Goal: Task Accomplishment & Management: Manage account settings

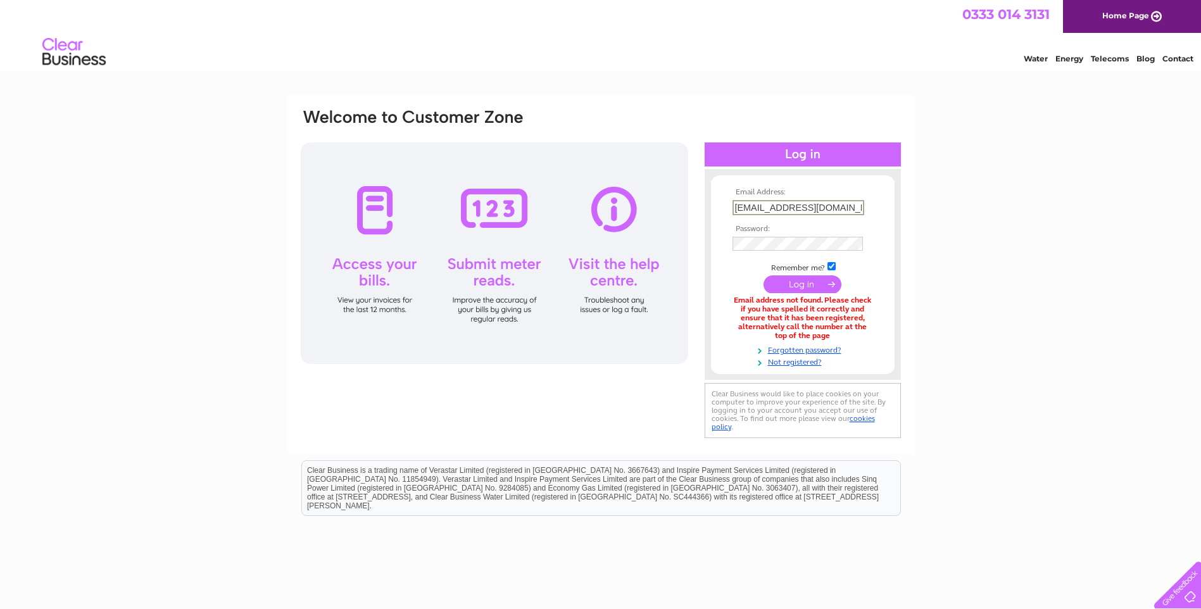
click at [857, 208] on input "tbmotorservices1960@hotmail.com" at bounding box center [799, 207] width 132 height 15
click at [857, 208] on input ".com" at bounding box center [799, 207] width 132 height 15
type input "."
type input "[PERSON_NAME][EMAIL_ADDRESS][DOMAIN_NAME]"
click at [814, 285] on input "submit" at bounding box center [803, 284] width 78 height 18
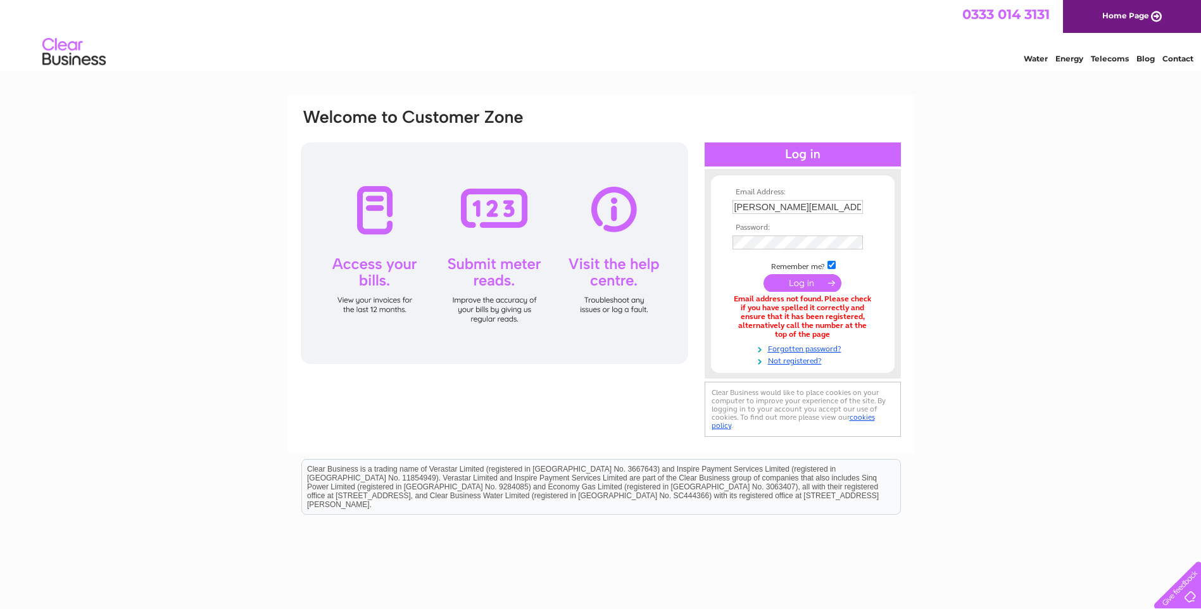
click at [798, 278] on input "submit" at bounding box center [803, 283] width 78 height 18
click at [764, 275] on input "submit" at bounding box center [803, 284] width 78 height 18
click at [803, 283] on input "submit" at bounding box center [803, 283] width 78 height 18
click at [741, 205] on input "[PERSON_NAME][EMAIL_ADDRESS][DOMAIN_NAME]" at bounding box center [799, 207] width 132 height 15
click at [747, 206] on input "[PERSON_NAME] [PERSON_NAME][EMAIL_ADDRESS][DOMAIN_NAME]" at bounding box center [799, 207] width 132 height 15
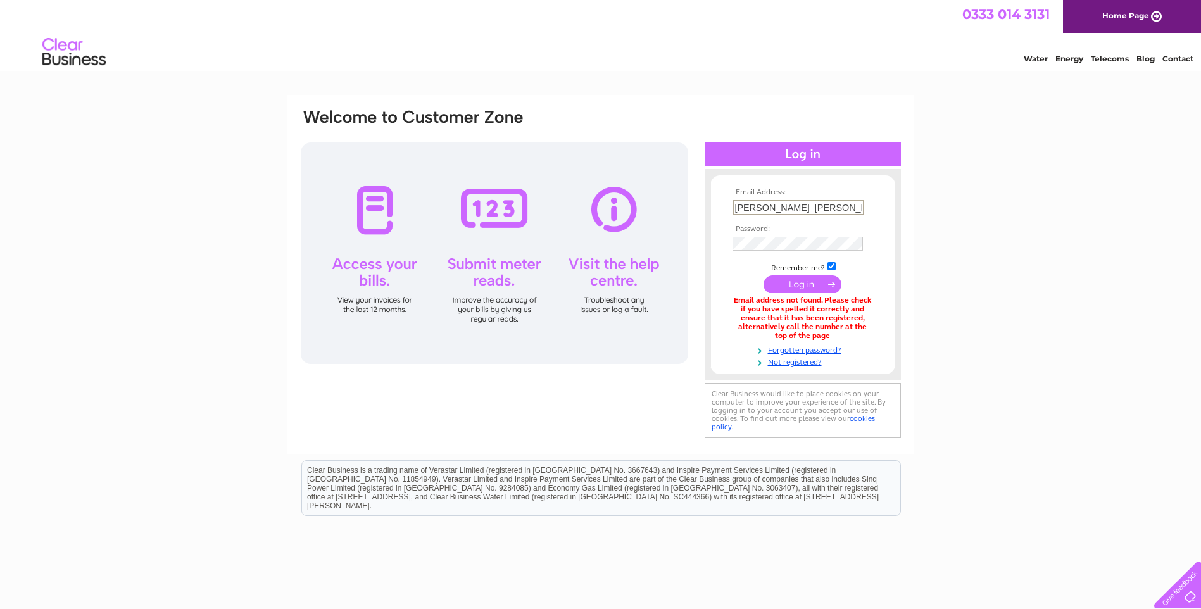
click at [855, 210] on input "[PERSON_NAME] [PERSON_NAME][EMAIL_ADDRESS][DOMAIN_NAME]" at bounding box center [799, 207] width 132 height 15
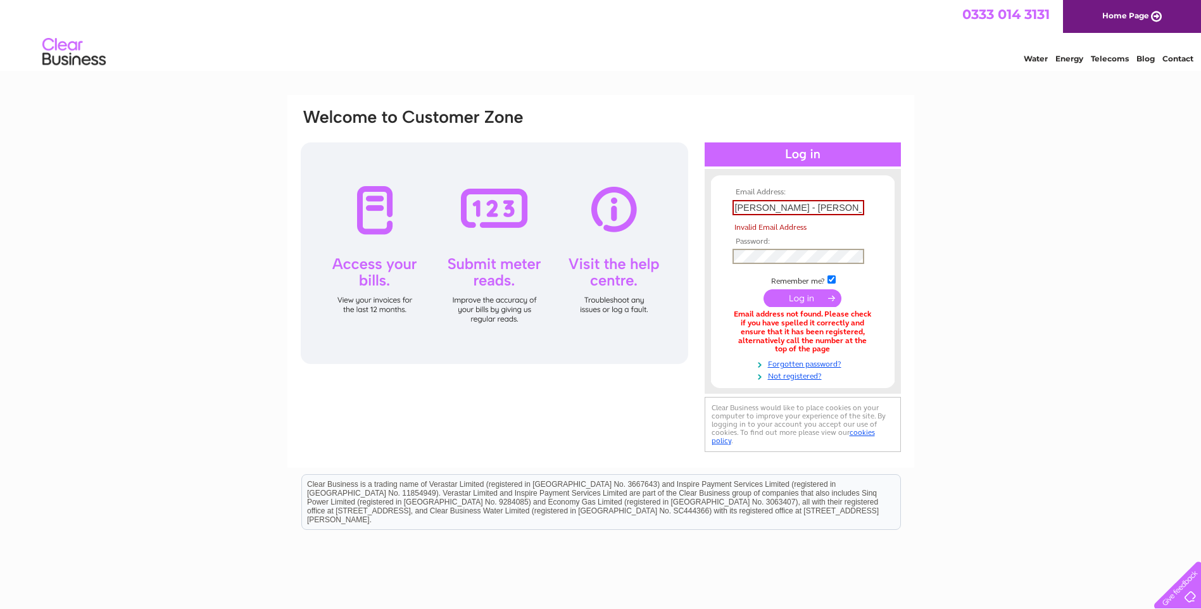
click at [798, 245] on tbody "Email Address: liz - woodfield@hotmail.com Invalid Email Address Password: Reme…" at bounding box center [802, 284] width 147 height 193
click at [849, 205] on input "liz - woodfield@hotmail.com" at bounding box center [799, 207] width 132 height 15
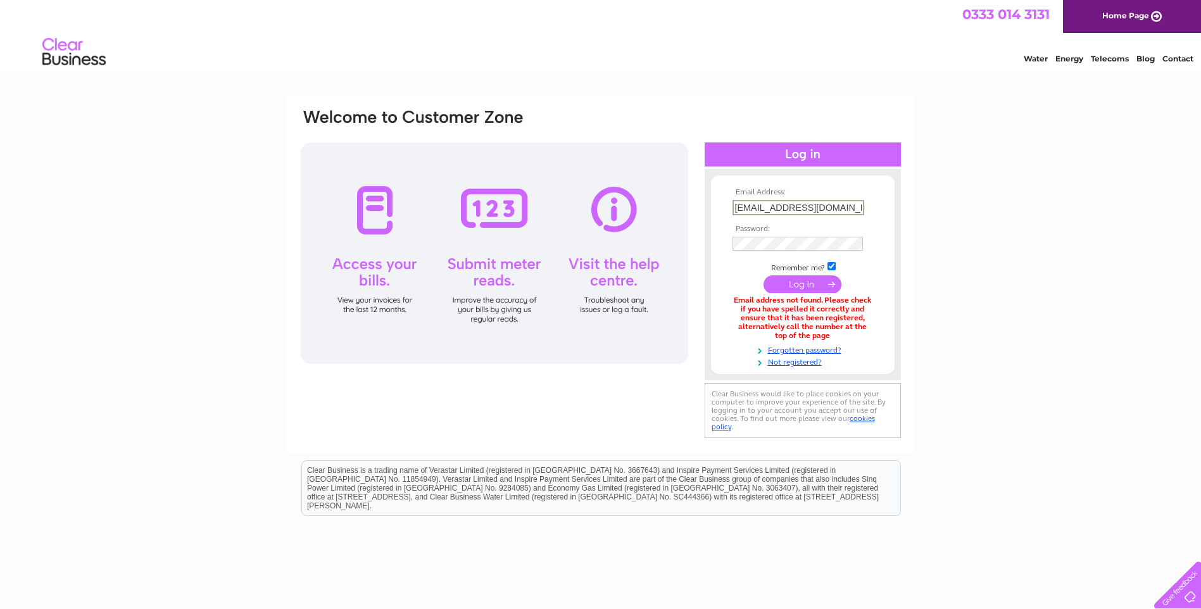
type input "lizwoodfield@hotmail.com"
click at [799, 281] on input "submit" at bounding box center [803, 283] width 78 height 18
click at [847, 211] on input "lizwoodfield@hotmail.com" at bounding box center [799, 207] width 132 height 15
type input "l"
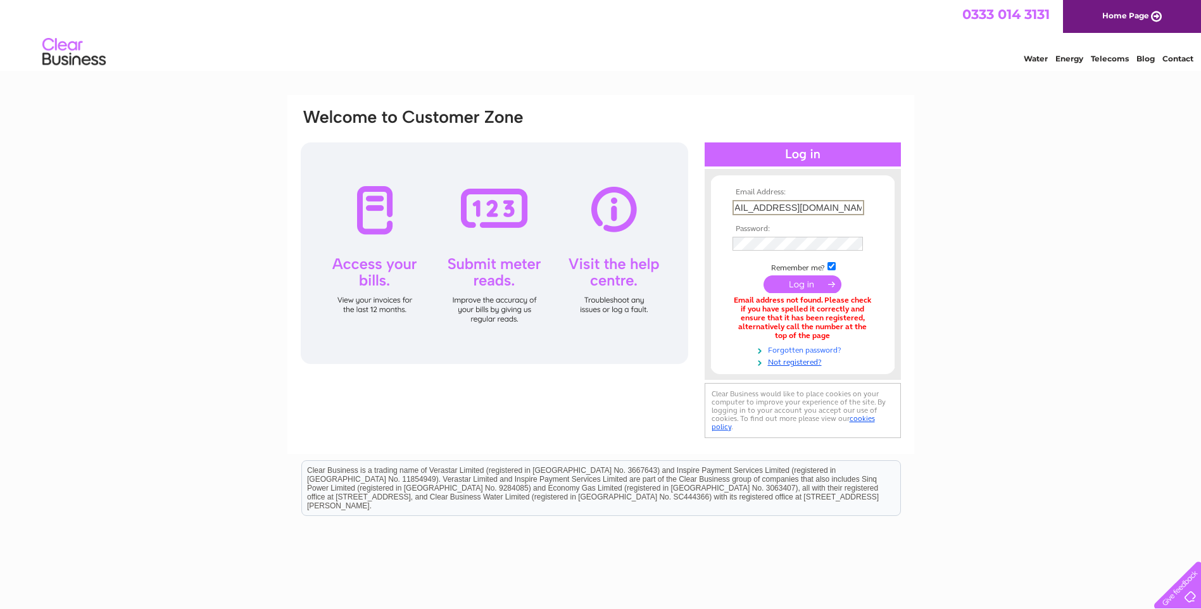
type input "[EMAIL_ADDRESS][DOMAIN_NAME]"
click at [783, 346] on link "Forgotten password?" at bounding box center [805, 348] width 144 height 12
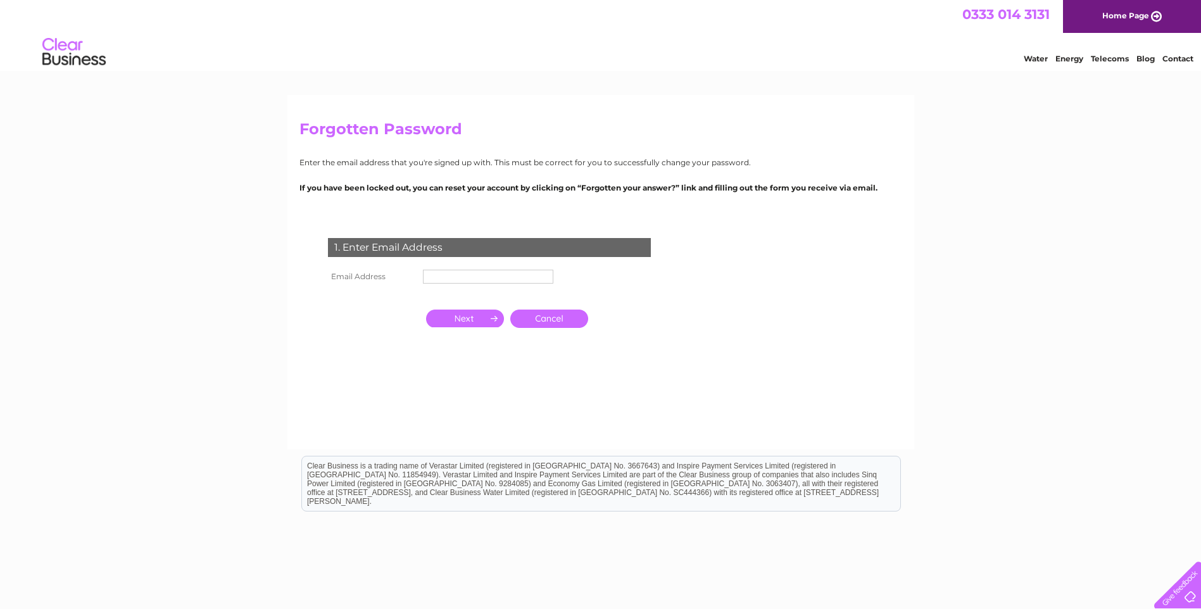
click at [531, 277] on input "text" at bounding box center [488, 277] width 130 height 14
type input "Nutty1952"
click at [475, 314] on input "button" at bounding box center [465, 319] width 78 height 18
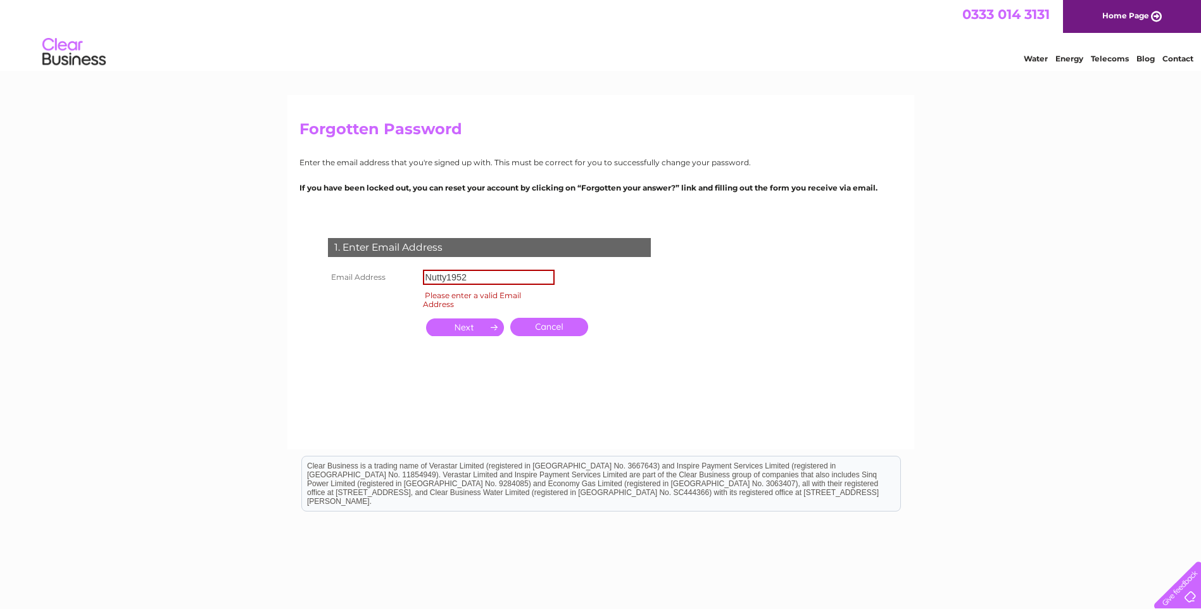
click at [474, 325] on input "button" at bounding box center [465, 327] width 78 height 18
click at [567, 325] on link "Cancel" at bounding box center [549, 327] width 78 height 18
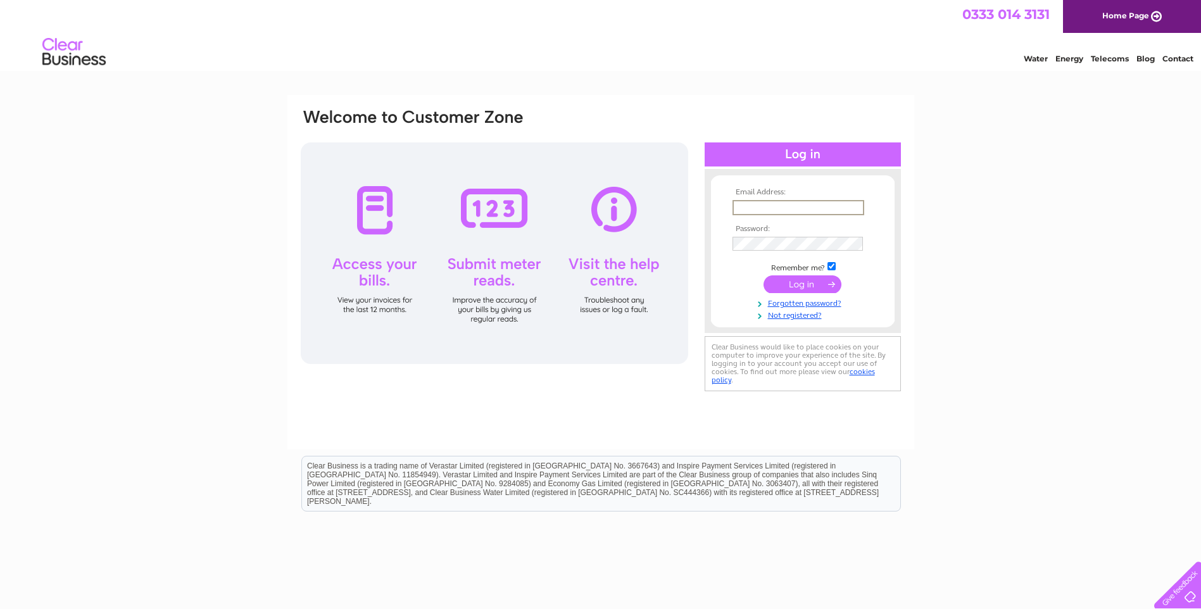
click at [781, 207] on input "text" at bounding box center [799, 207] width 132 height 15
type input "[EMAIL_ADDRESS][DOMAIN_NAME]"
click at [784, 303] on link "Forgotten password?" at bounding box center [805, 301] width 144 height 12
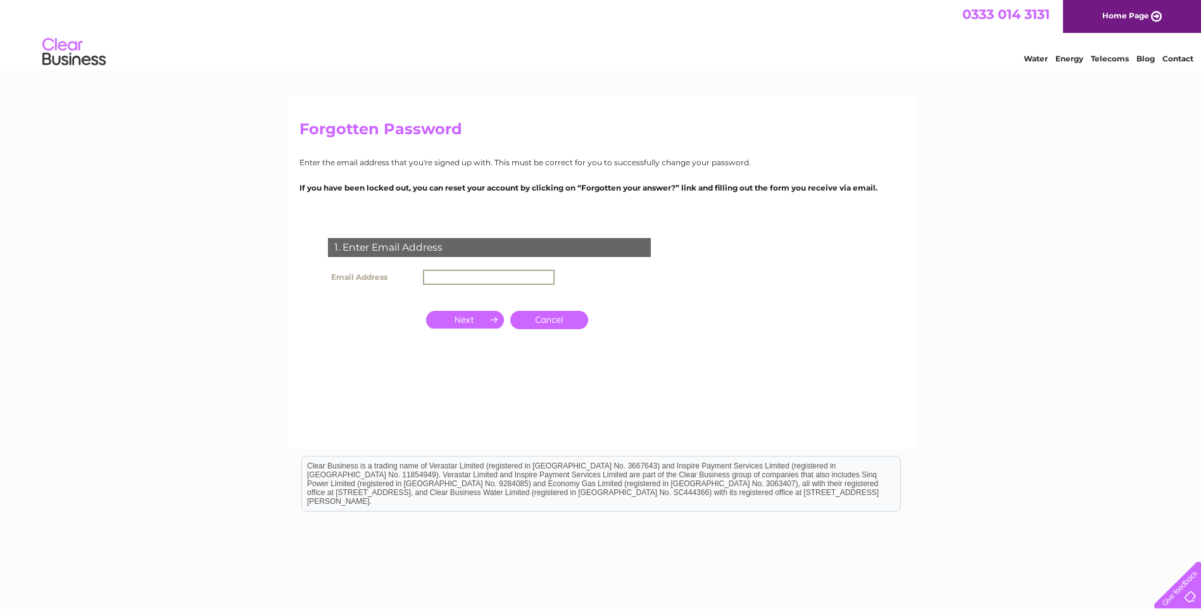
click at [508, 279] on input "text" at bounding box center [489, 277] width 132 height 15
click at [462, 322] on input "button" at bounding box center [465, 319] width 78 height 18
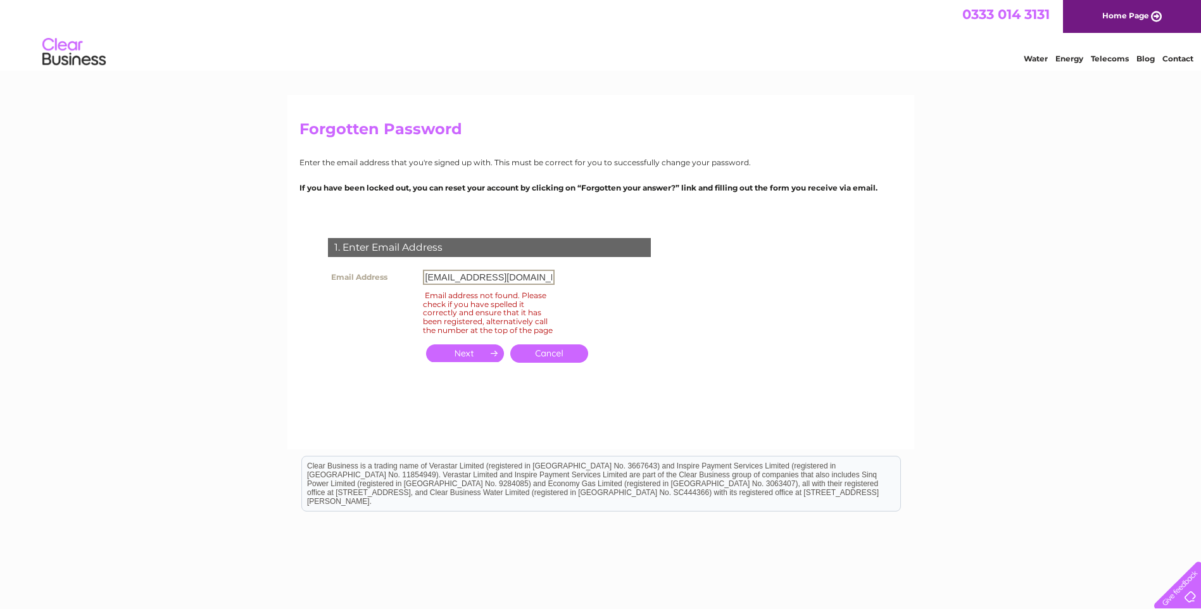
click at [551, 282] on input "tbmotorservices1960@hotmail.com" at bounding box center [489, 277] width 132 height 15
click at [548, 276] on input "tbmotorservices1960@hocom" at bounding box center [489, 277] width 132 height 15
type input "tbmotorservices1960@hotmail.com"
click at [457, 360] on input "button" at bounding box center [465, 353] width 78 height 18
click at [568, 363] on link "Cancel" at bounding box center [549, 353] width 78 height 18
